Goal: Transaction & Acquisition: Purchase product/service

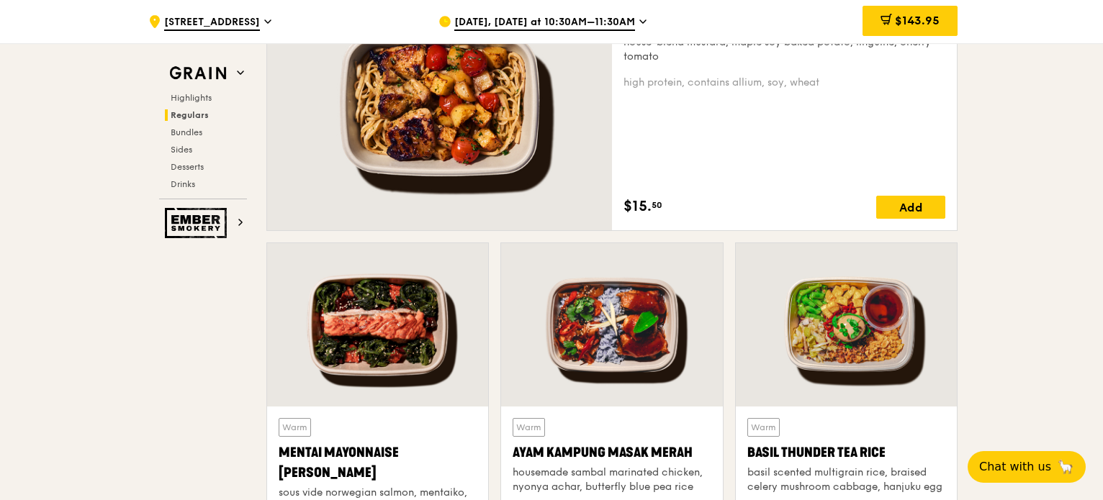
scroll to position [1296, 0]
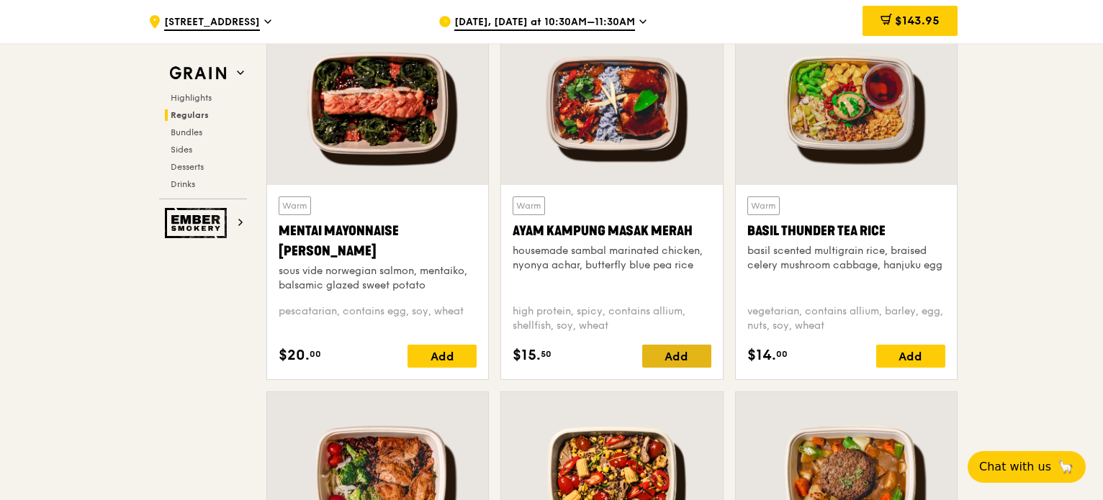
click at [690, 353] on div "Add" at bounding box center [676, 356] width 69 height 23
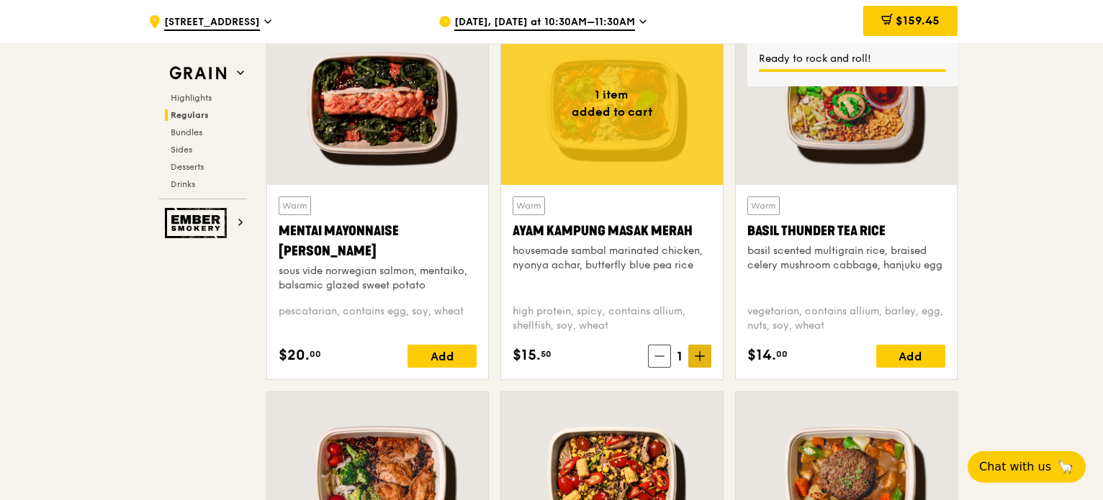
click at [702, 352] on icon at bounding box center [700, 356] width 10 height 10
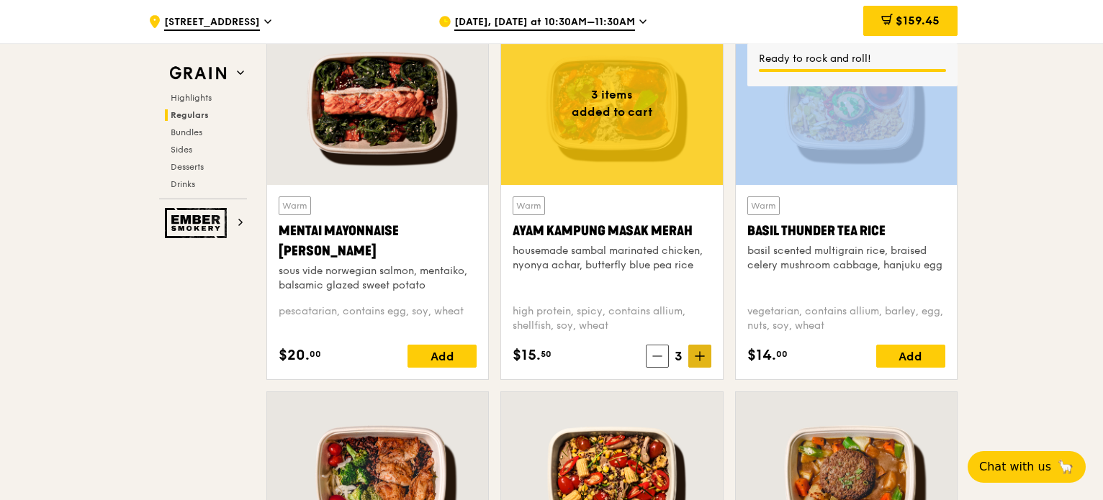
click at [702, 352] on icon at bounding box center [700, 356] width 10 height 10
click at [702, 353] on icon at bounding box center [700, 356] width 10 height 10
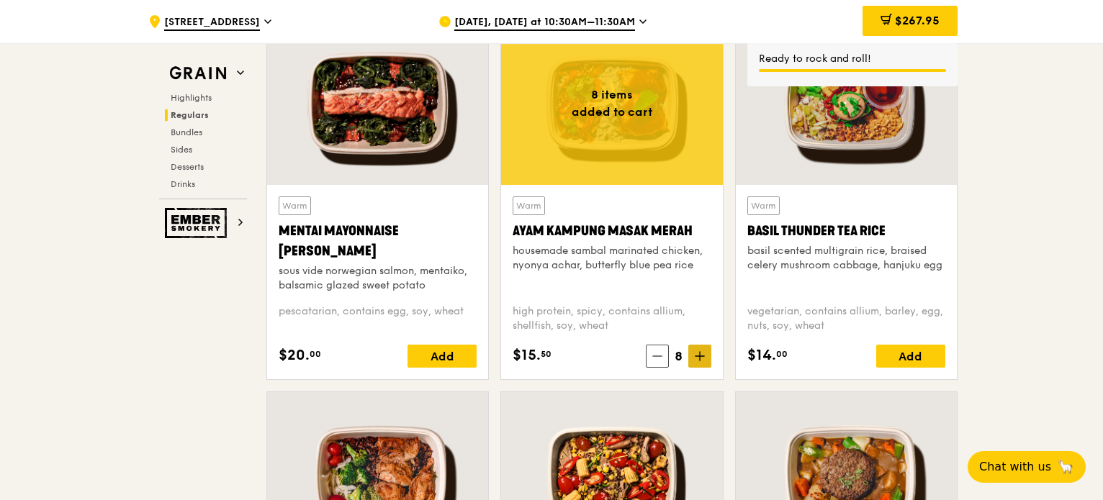
click at [708, 357] on span at bounding box center [699, 356] width 23 height 23
click at [664, 348] on span "10" at bounding box center [675, 356] width 25 height 20
click at [639, 356] on div "$15. 50 10" at bounding box center [612, 356] width 198 height 23
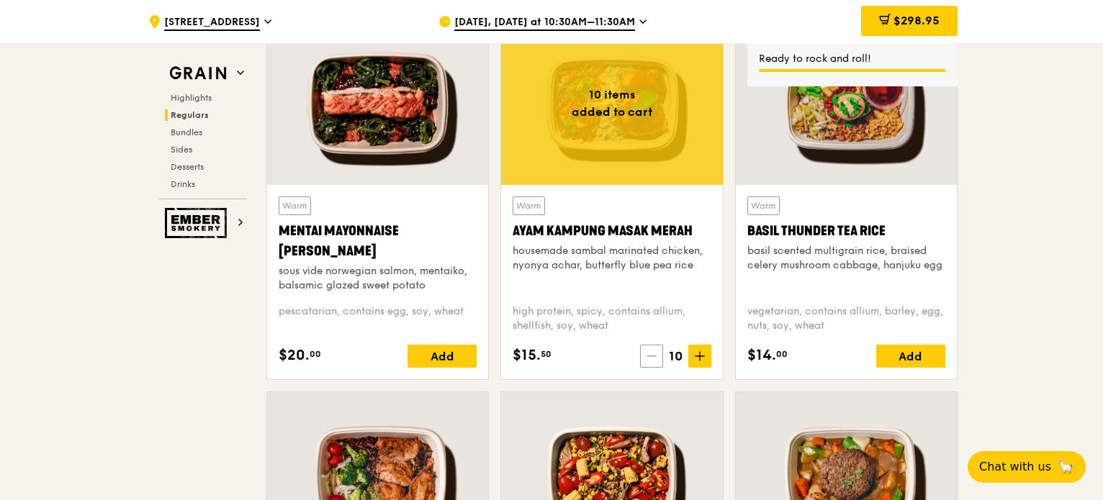
click at [639, 356] on div "$15. 50 10" at bounding box center [612, 356] width 198 height 23
click at [645, 356] on span at bounding box center [651, 356] width 23 height 23
click at [651, 356] on span at bounding box center [657, 356] width 23 height 23
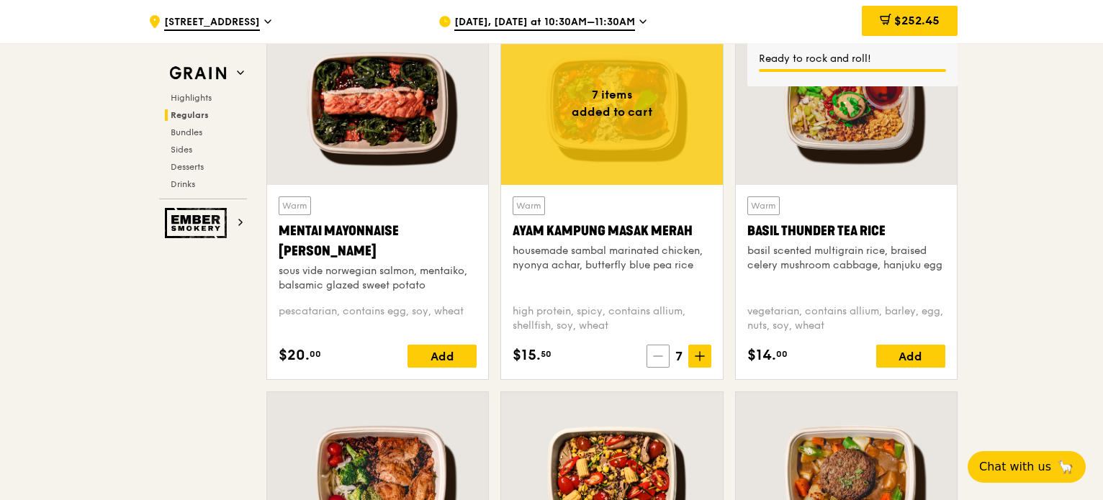
click at [660, 359] on icon at bounding box center [658, 356] width 10 height 10
click at [660, 359] on icon at bounding box center [657, 356] width 10 height 10
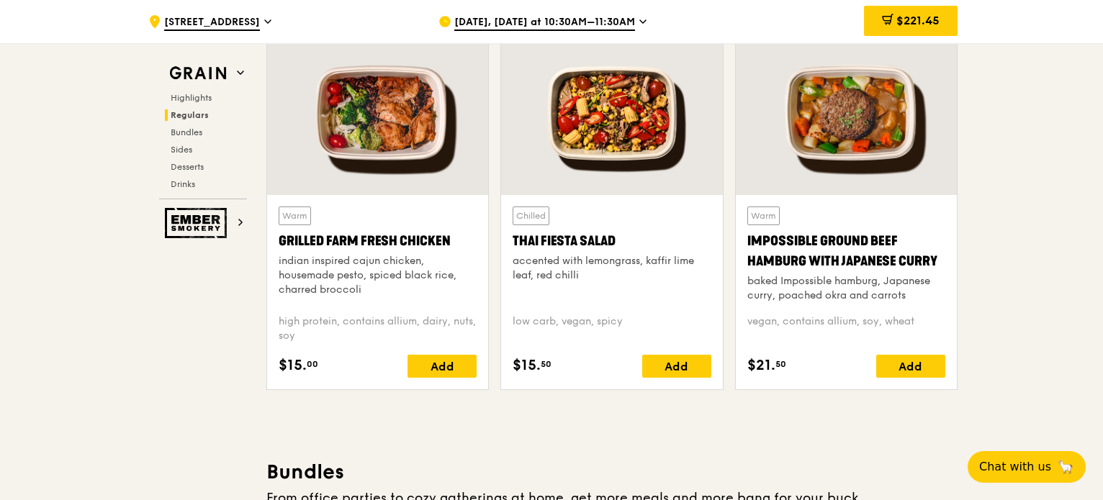
scroll to position [1656, 0]
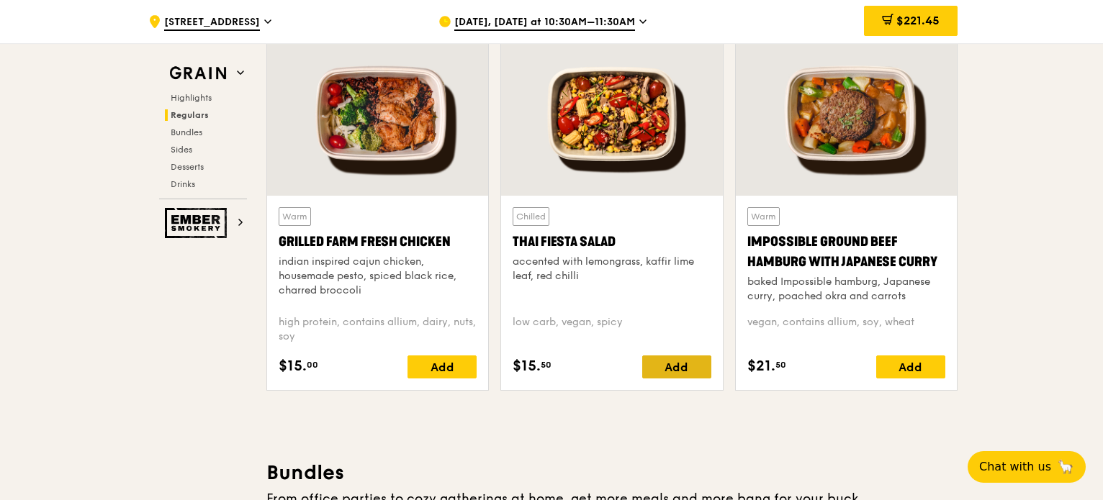
click at [702, 366] on div "Add" at bounding box center [676, 367] width 69 height 23
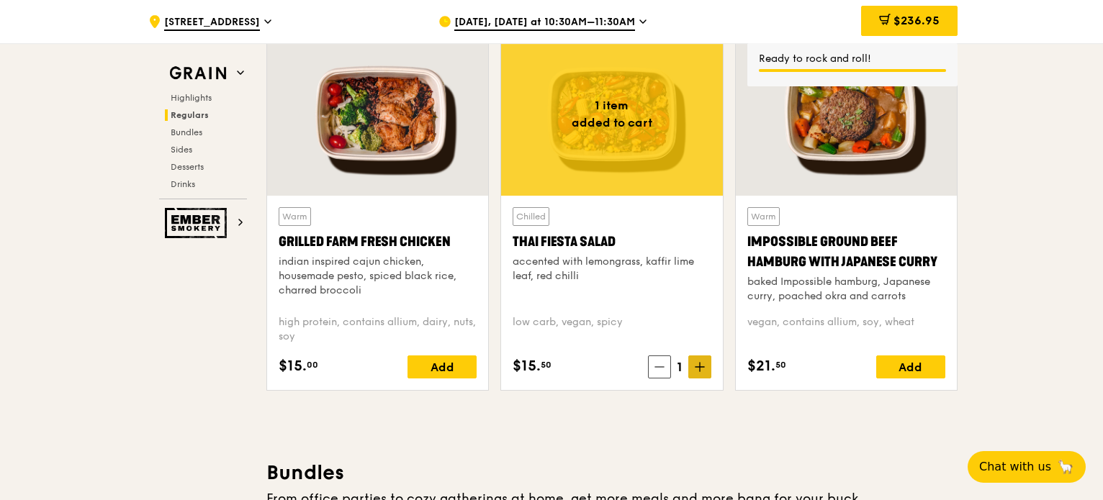
click at [703, 369] on icon at bounding box center [700, 367] width 10 height 10
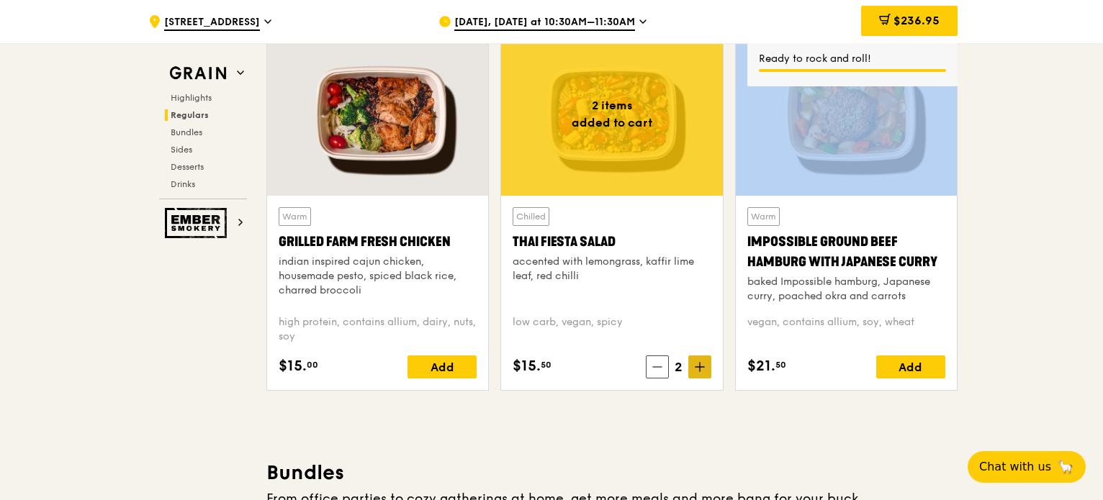
click at [703, 369] on icon at bounding box center [700, 367] width 10 height 10
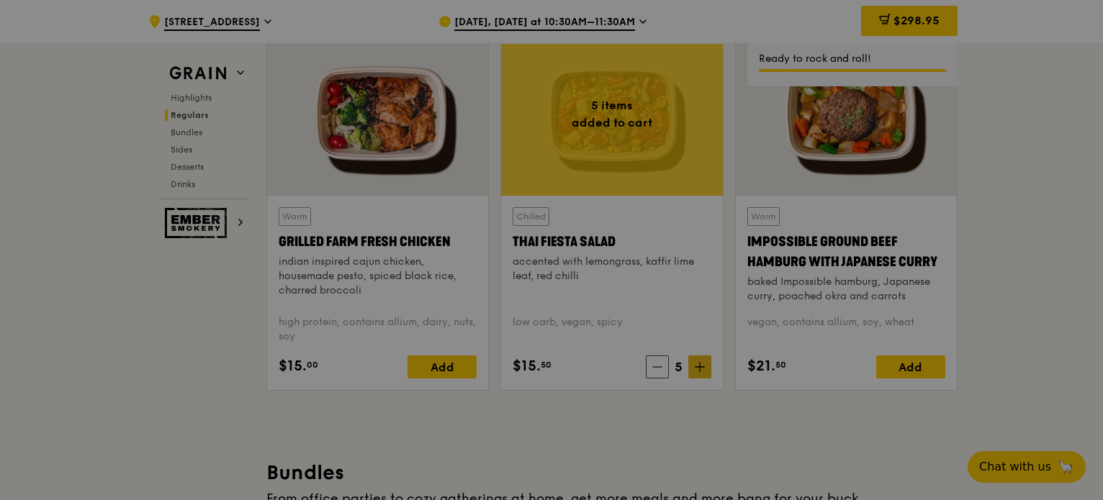
click at [662, 410] on div at bounding box center [551, 250] width 1103 height 500
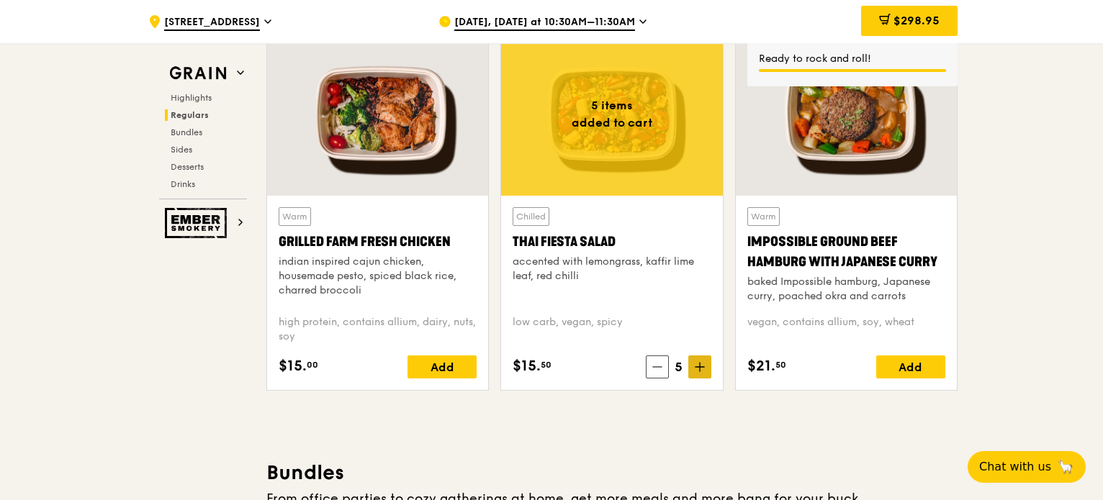
click at [697, 376] on span at bounding box center [699, 367] width 23 height 23
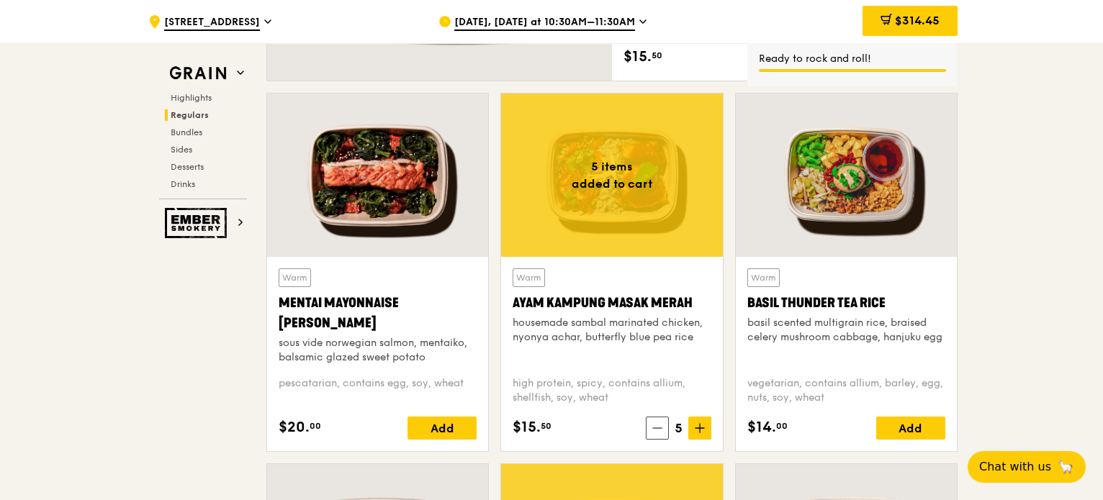
scroll to position [1009, 0]
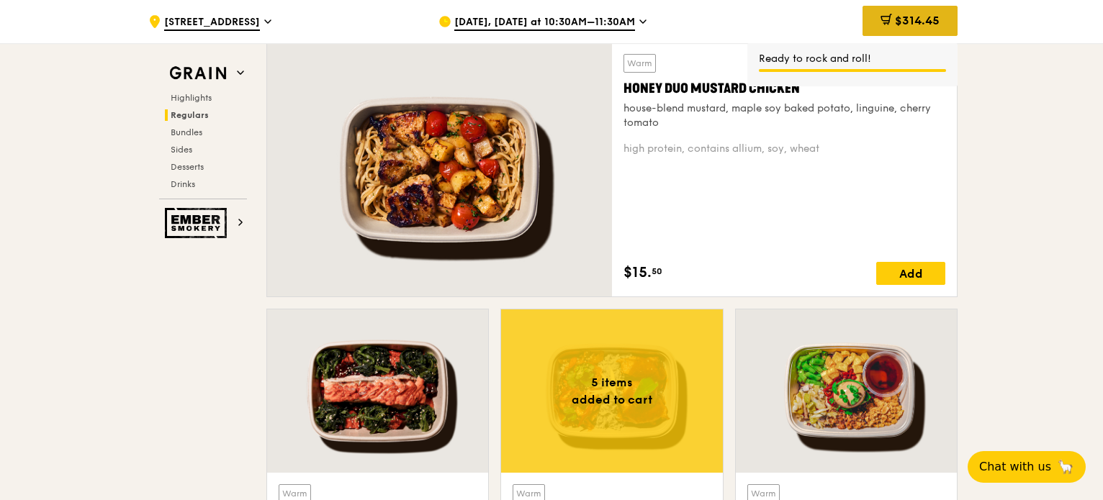
click at [896, 19] on span "$314.45" at bounding box center [917, 21] width 45 height 14
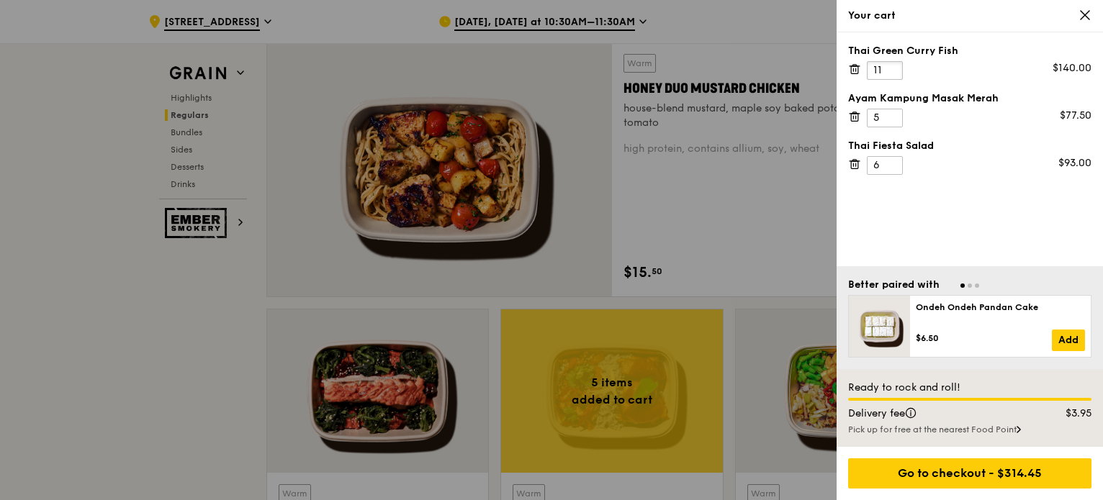
click at [892, 68] on input "11" at bounding box center [885, 70] width 36 height 19
click at [892, 68] on input "12" at bounding box center [885, 70] width 36 height 19
click at [892, 68] on input "13" at bounding box center [885, 70] width 36 height 19
type input "14"
click at [890, 66] on input "14" at bounding box center [885, 70] width 36 height 19
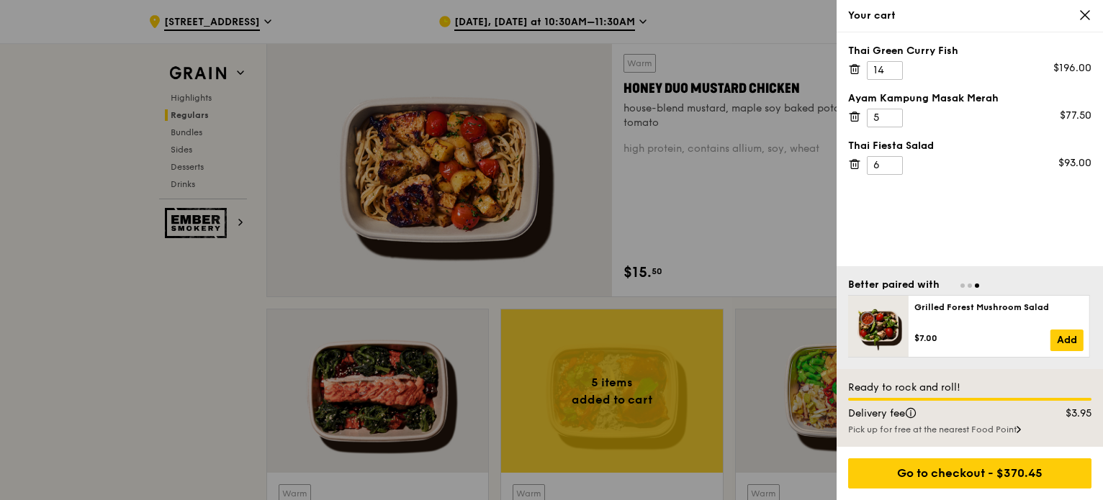
drag, startPoint x: 973, startPoint y: 287, endPoint x: 962, endPoint y: 284, distance: 11.0
click at [968, 286] on div at bounding box center [969, 285] width 243 height 14
click at [962, 284] on span "Go to slide 1" at bounding box center [962, 286] width 4 height 4
click at [968, 286] on span "Go to slide 2" at bounding box center [969, 286] width 4 height 4
click at [966, 288] on div at bounding box center [969, 285] width 243 height 14
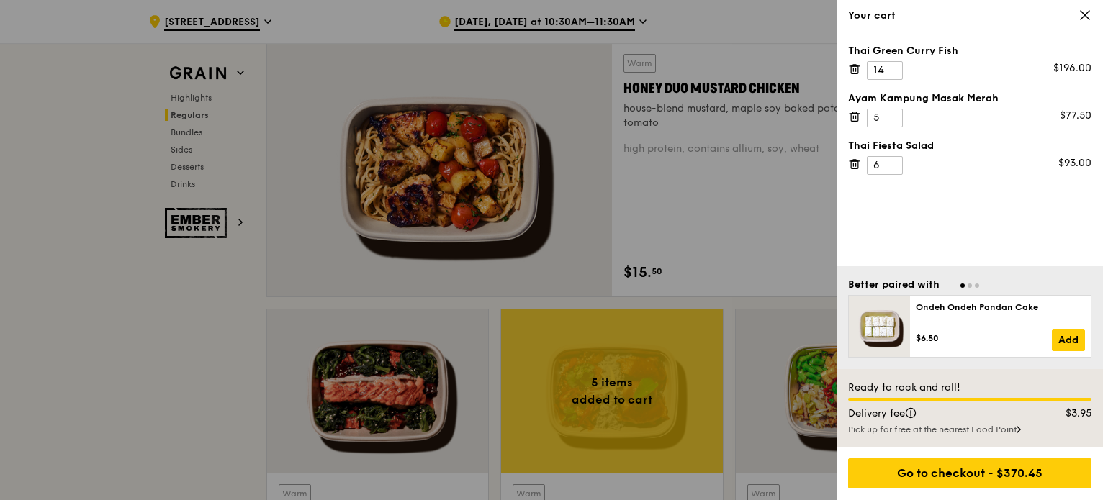
click at [969, 288] on div at bounding box center [969, 285] width 243 height 14
click at [976, 287] on span "Go to slide 3" at bounding box center [977, 286] width 4 height 4
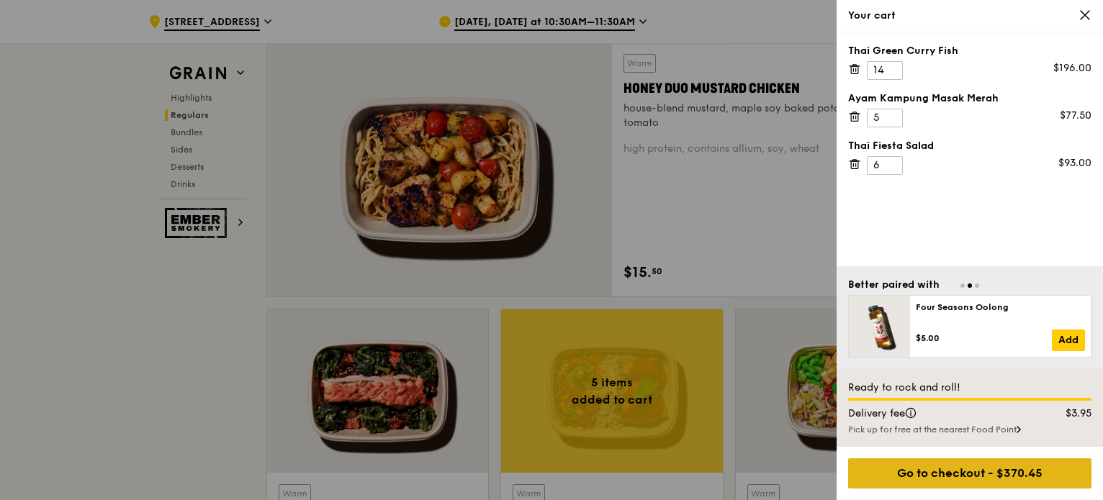
click at [972, 477] on div "Go to checkout - $370.45" at bounding box center [969, 474] width 243 height 30
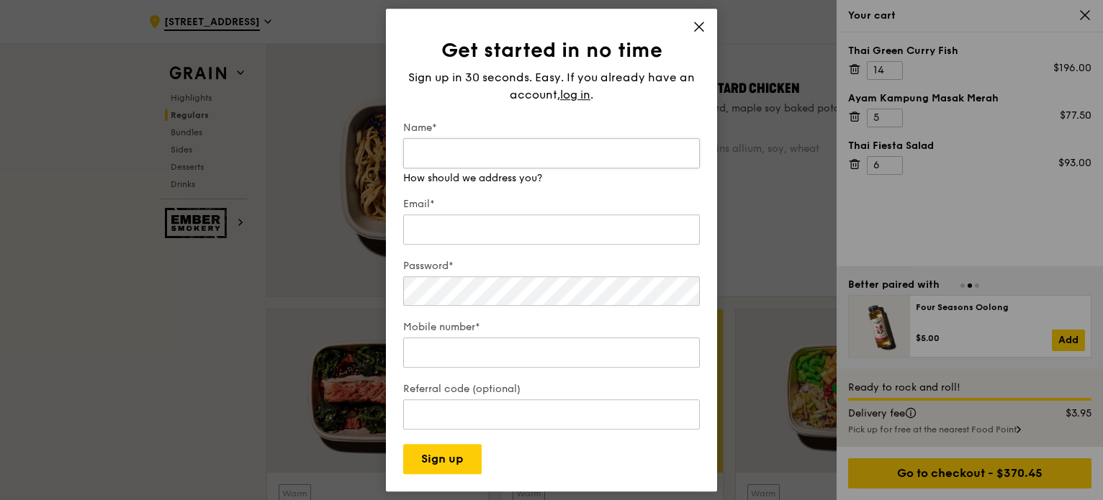
click at [468, 159] on input "Name*" at bounding box center [551, 153] width 297 height 30
type input "[PERSON_NAME]"
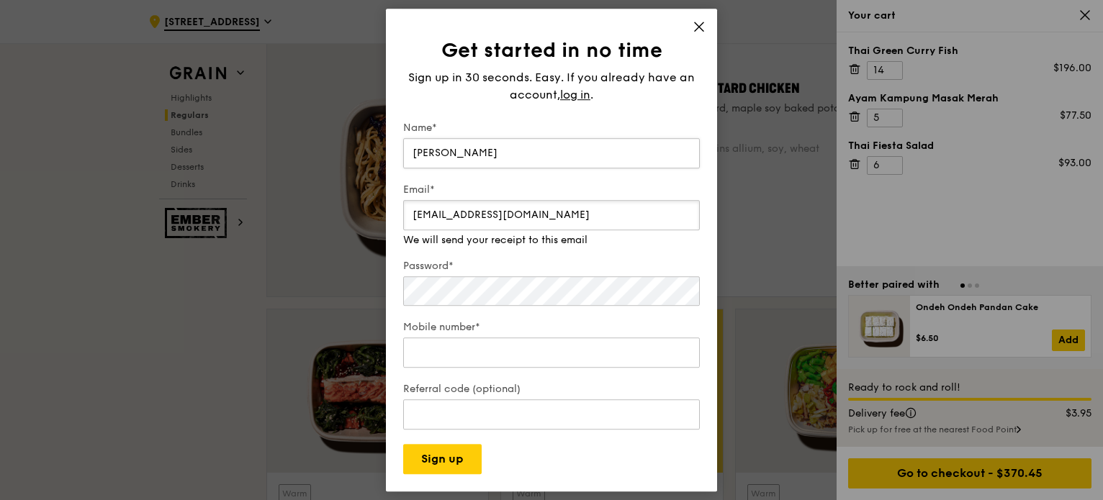
type input "[EMAIL_ADDRESS][DOMAIN_NAME]"
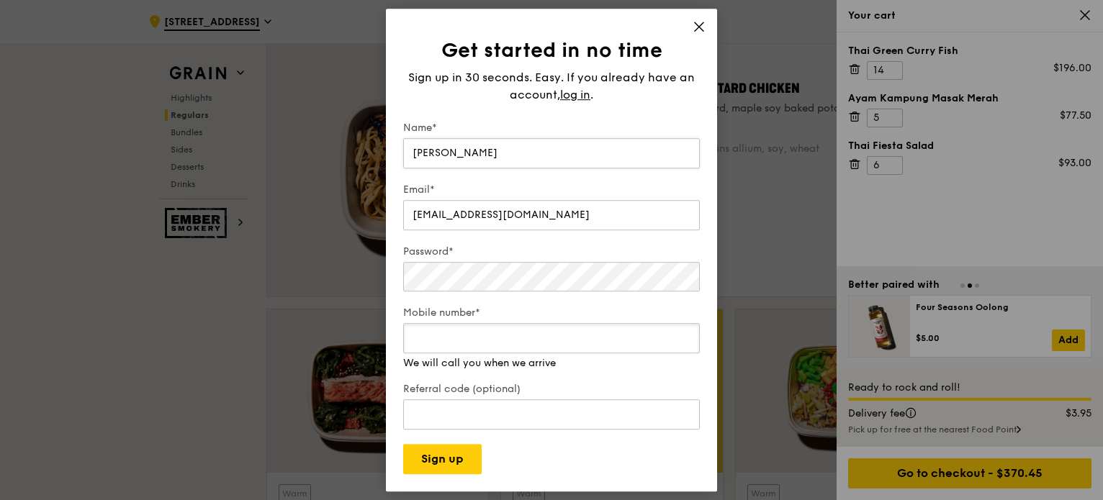
type input "9"
type input "89586968"
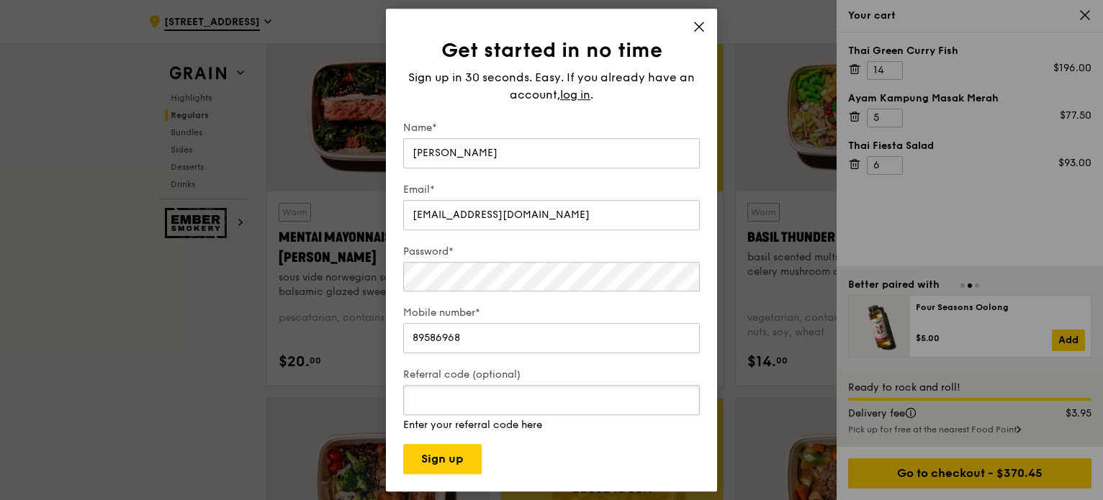
scroll to position [1296, 0]
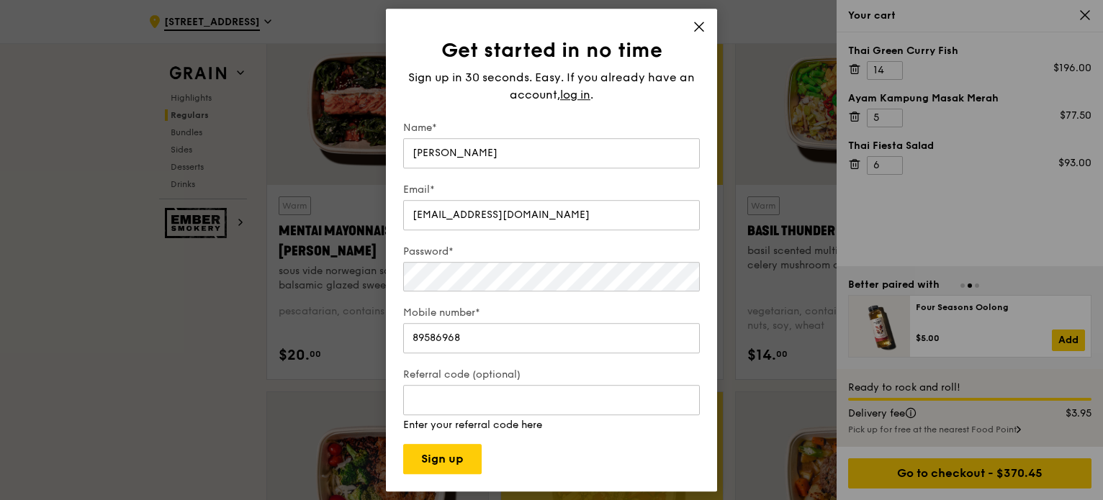
click at [469, 480] on div "Get started in no time Sign up in 30 seconds. Easy. If you already have an acco…" at bounding box center [551, 251] width 331 height 484
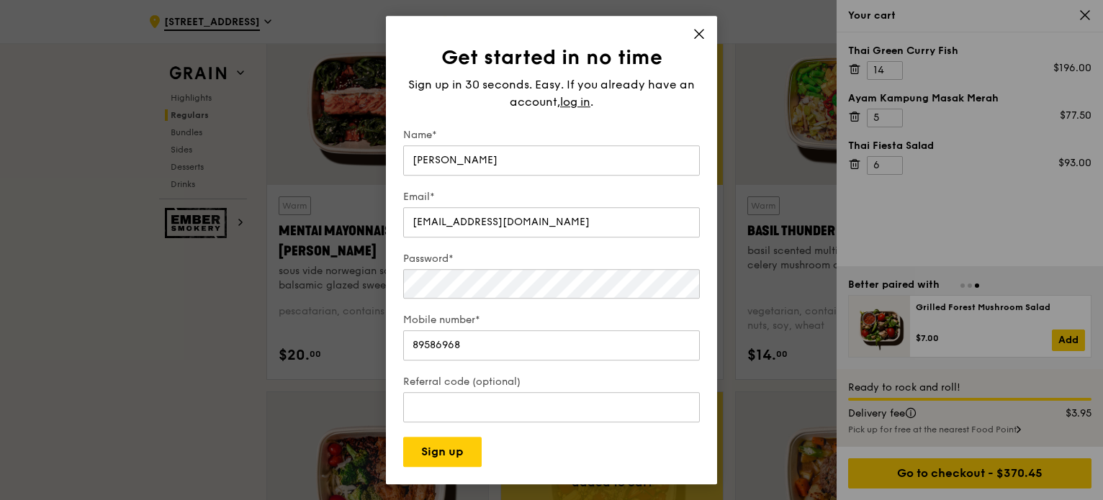
click at [466, 469] on div "Get started in no time Sign up in 30 seconds. Easy. If you already have an acco…" at bounding box center [551, 250] width 331 height 469
click at [466, 459] on button "Sign up" at bounding box center [442, 452] width 78 height 30
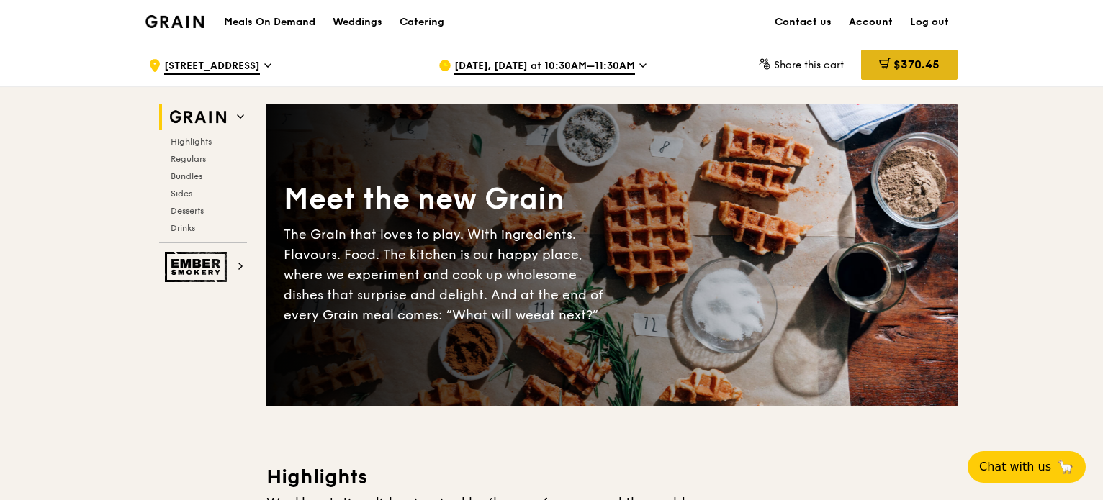
click at [907, 73] on div "$370.45" at bounding box center [909, 65] width 96 height 30
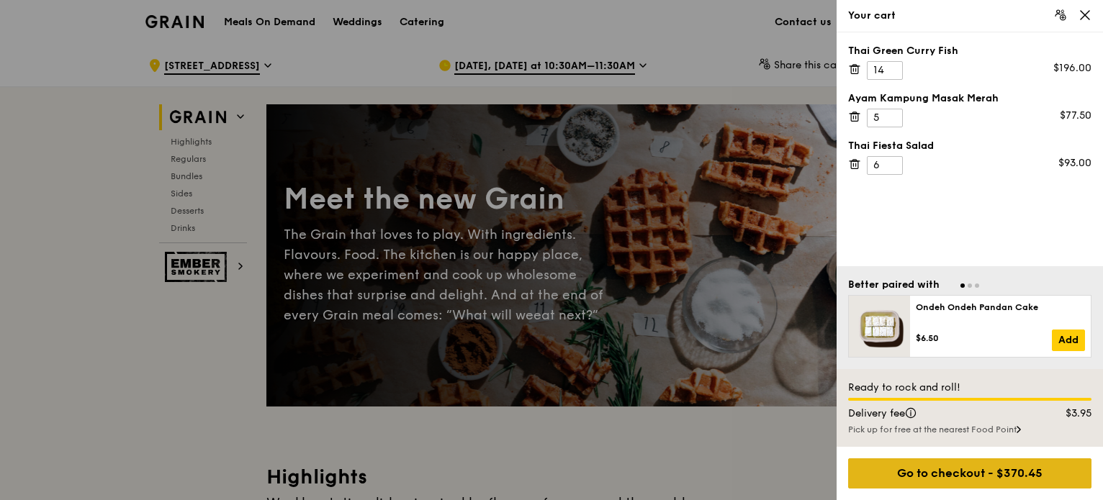
click at [979, 468] on div "Go to checkout - $370.45" at bounding box center [969, 474] width 243 height 30
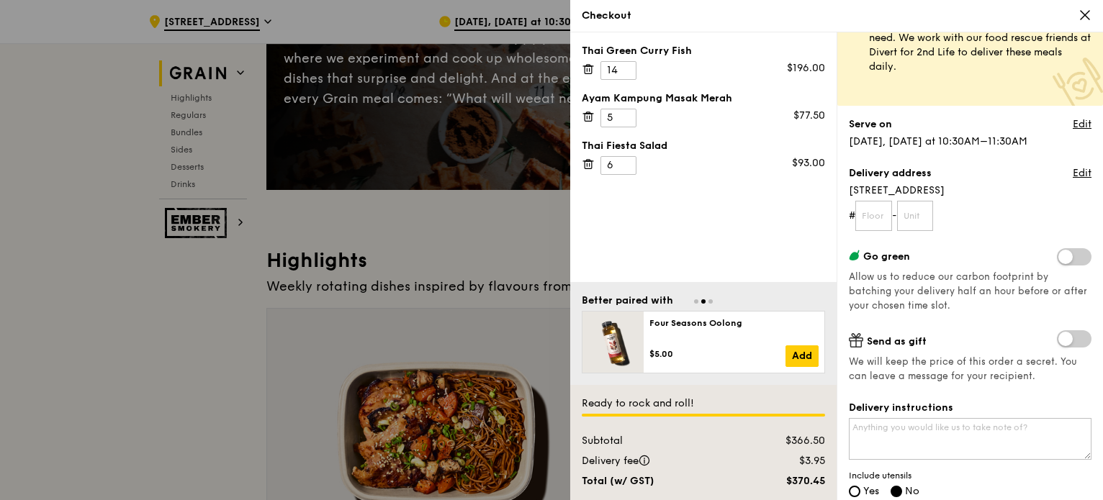
scroll to position [72, 0]
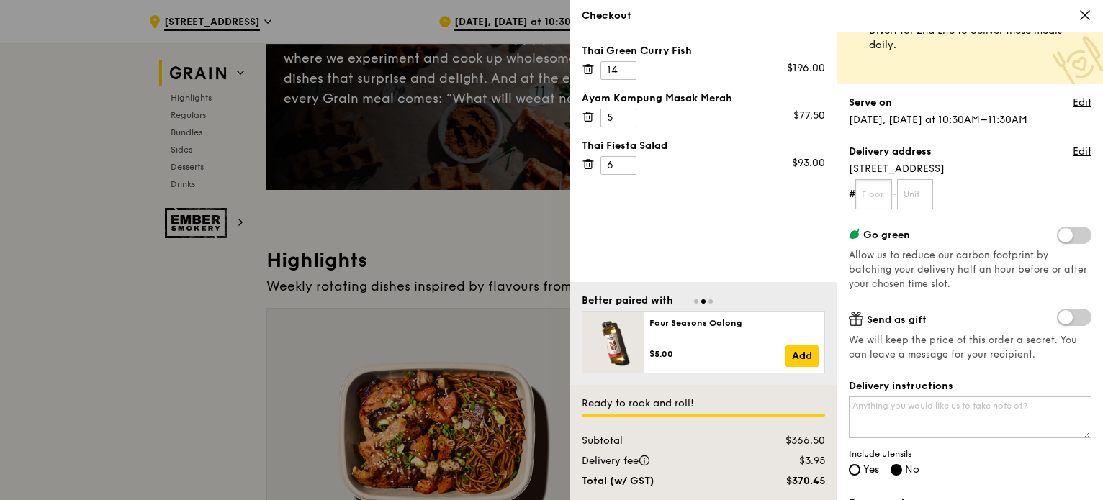
click at [867, 199] on input "text" at bounding box center [873, 194] width 37 height 30
type input "07"
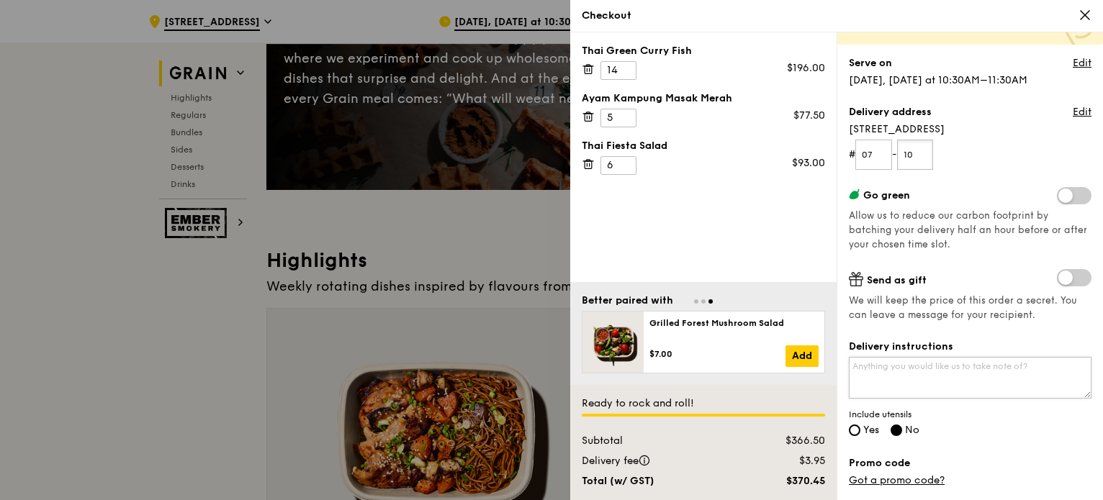
scroll to position [144, 0]
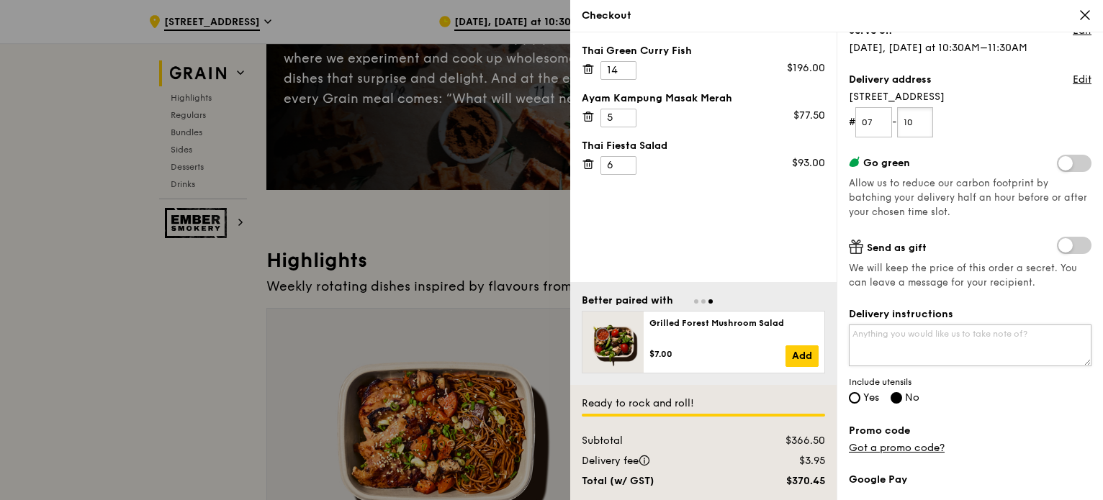
type input "10"
click at [921, 343] on textarea "Delivery instructions" at bounding box center [970, 346] width 243 height 42
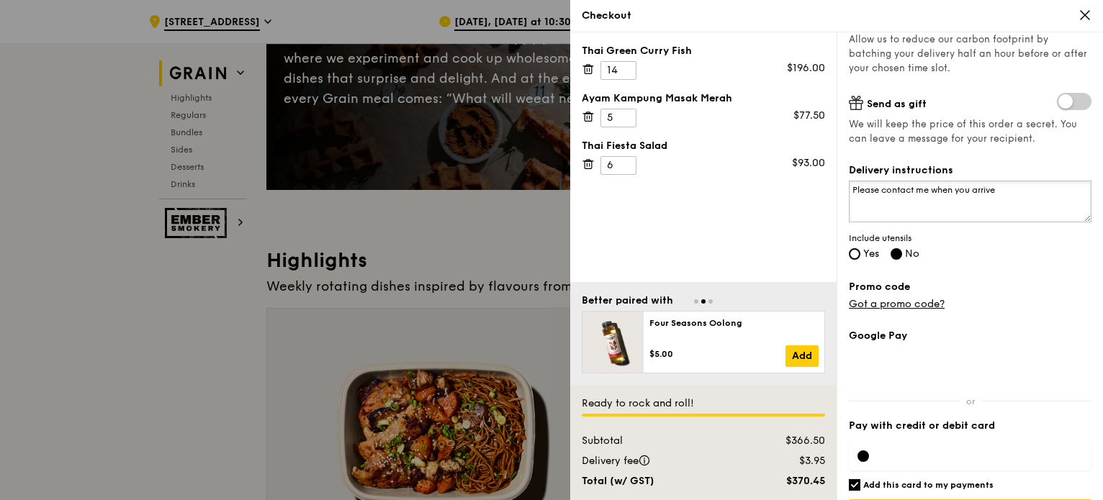
type textarea "Please contact me when you arrive"
click at [860, 250] on label "Yes" at bounding box center [864, 255] width 30 height 12
click at [860, 250] on input "Yes" at bounding box center [855, 254] width 12 height 12
radio input "true"
radio input "false"
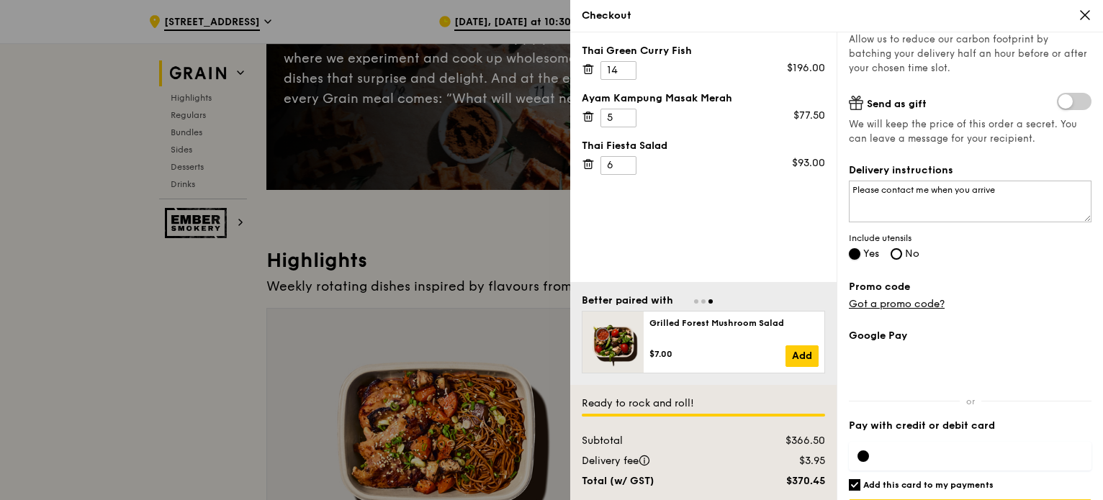
scroll to position [328, 0]
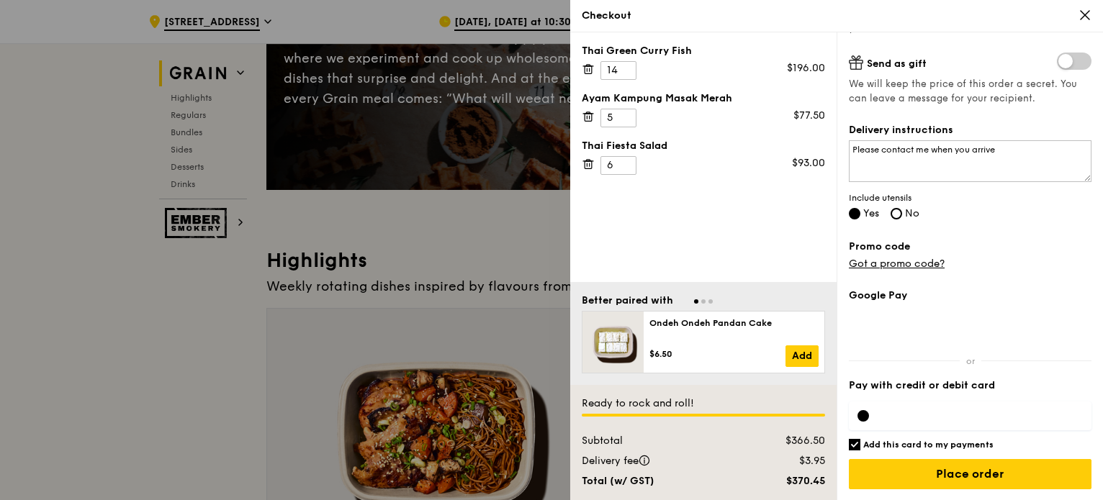
click at [913, 446] on h6 "Add this card to my payments" at bounding box center [928, 445] width 130 height 12
click at [860, 446] on input "Add this card to my payments" at bounding box center [855, 445] width 12 height 12
click at [866, 444] on h6 "Add this card to my payments" at bounding box center [928, 445] width 130 height 12
click at [860, 444] on input "Add this card to my payments" at bounding box center [855, 445] width 12 height 12
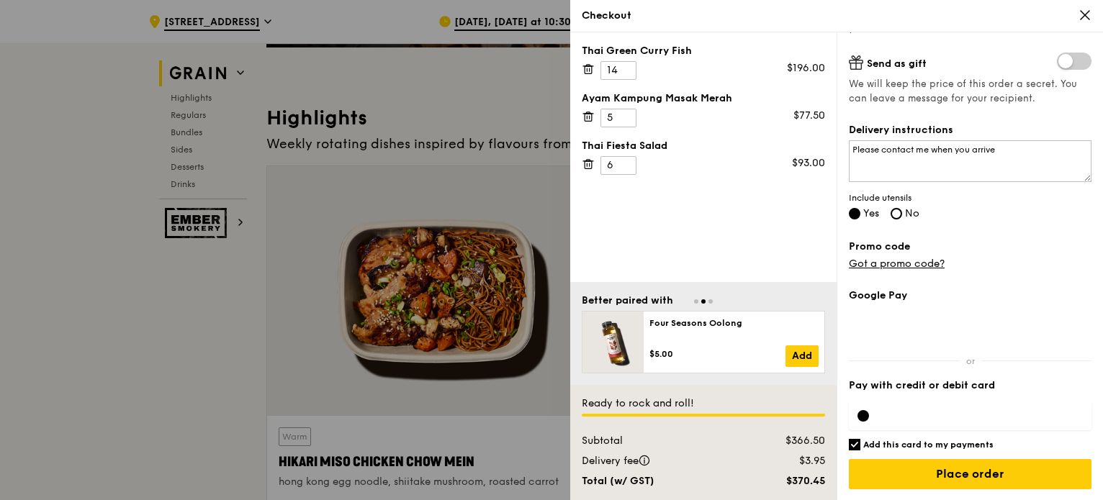
scroll to position [360, 0]
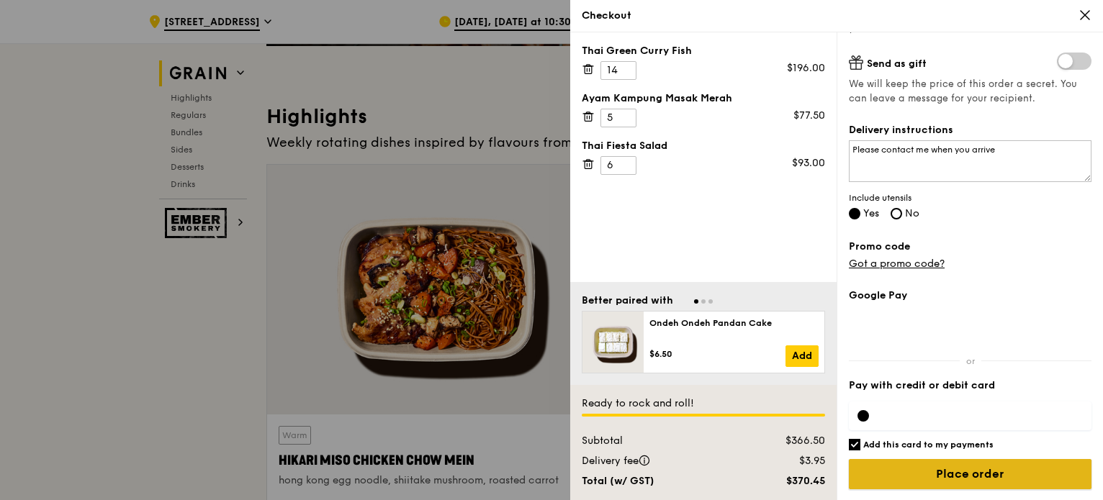
click at [979, 476] on input "Place order" at bounding box center [970, 474] width 243 height 30
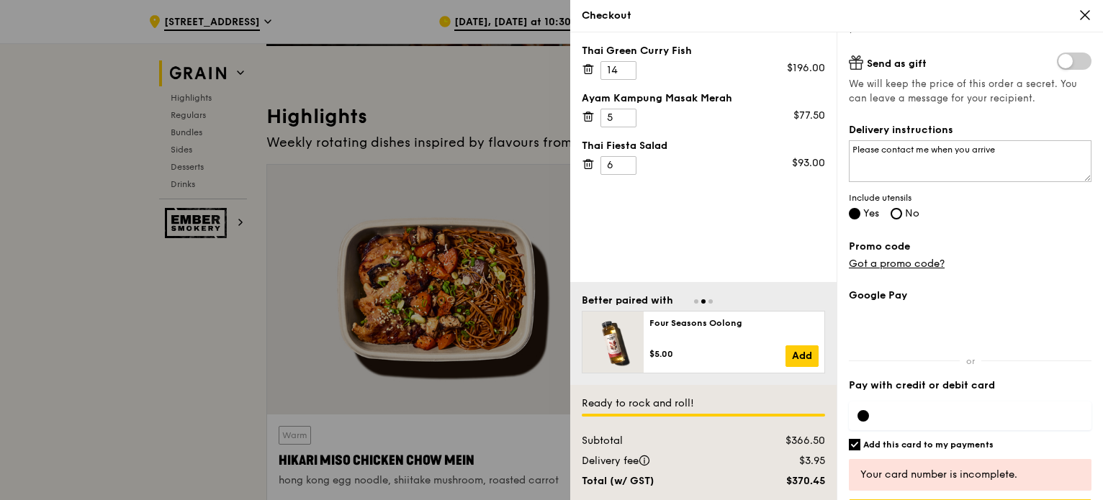
click at [925, 423] on div at bounding box center [970, 416] width 243 height 29
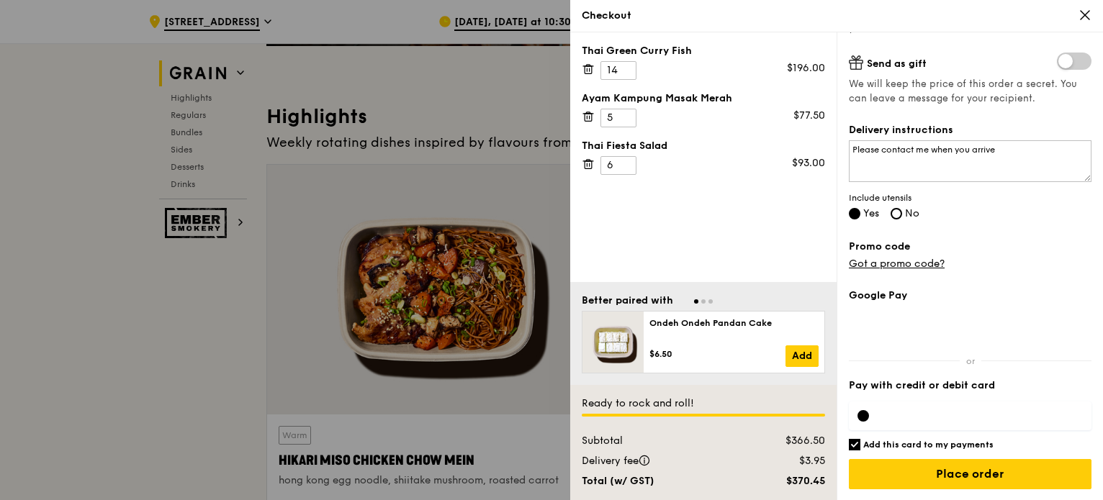
click at [861, 444] on label "Add this card to my payments" at bounding box center [970, 445] width 243 height 12
click at [860, 444] on input "Add this card to my payments" at bounding box center [855, 445] width 12 height 12
checkbox input "false"
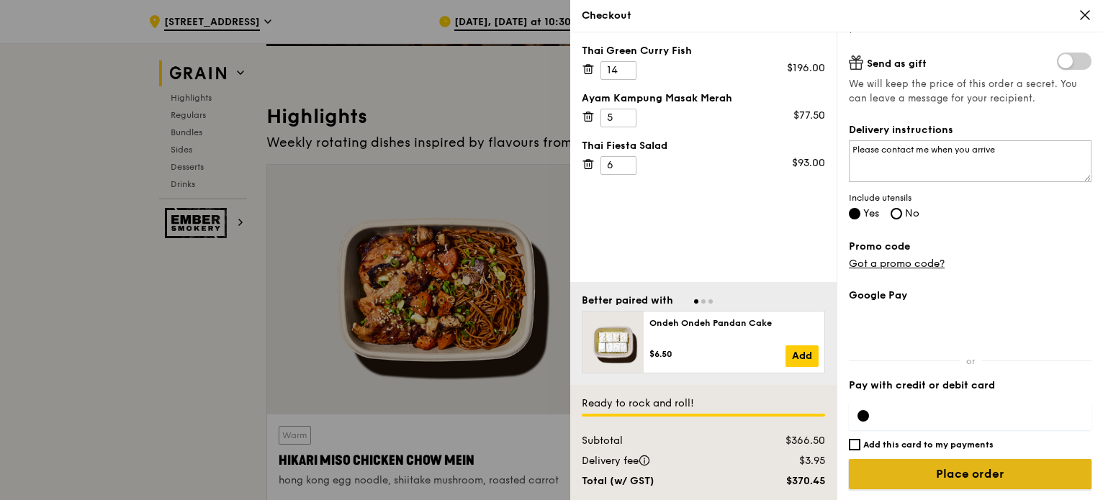
click at [920, 470] on input "Place order" at bounding box center [970, 474] width 243 height 30
